Goal: Download file/media

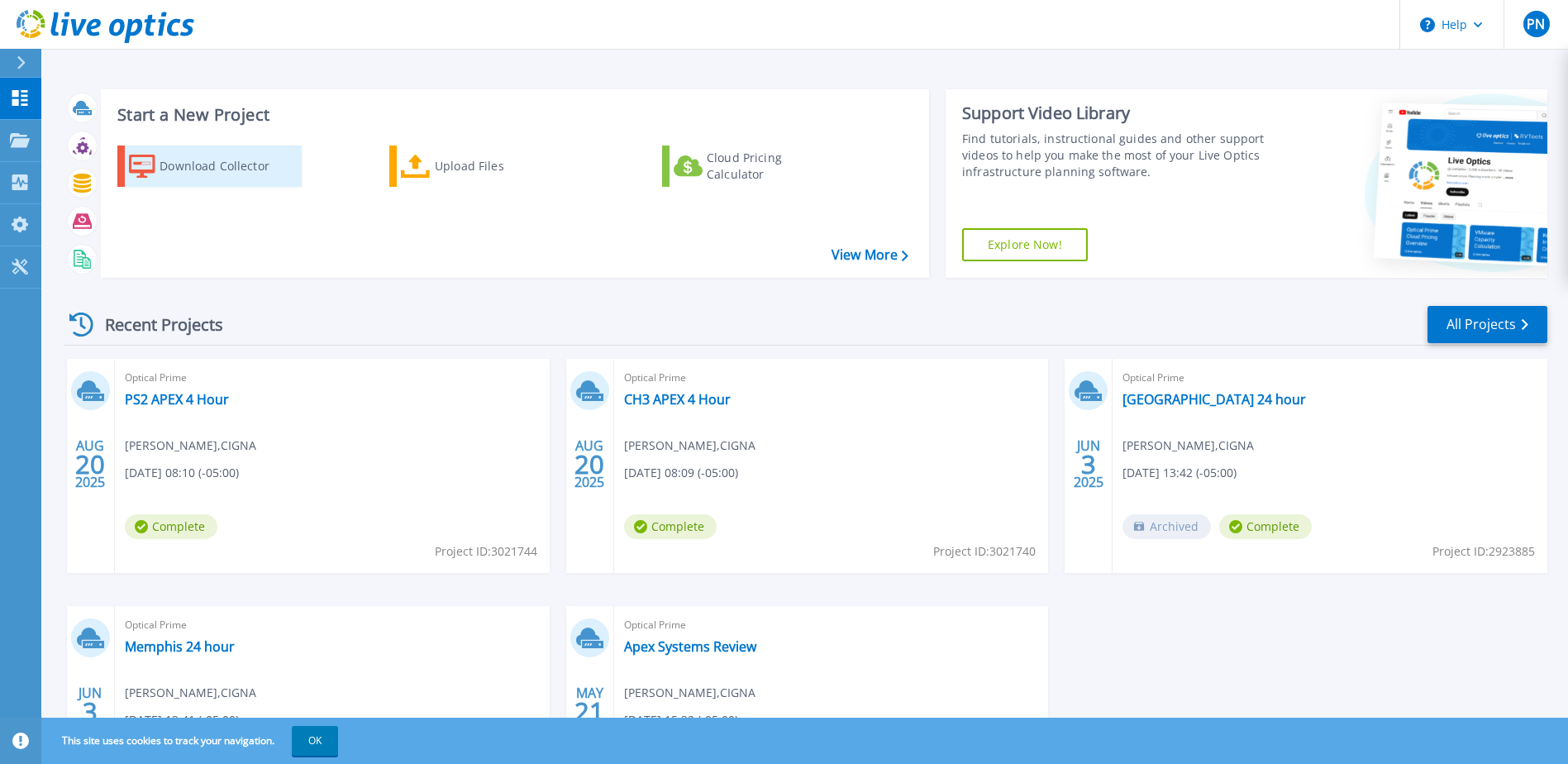
click at [211, 165] on div "Download Collector" at bounding box center [225, 166] width 132 height 33
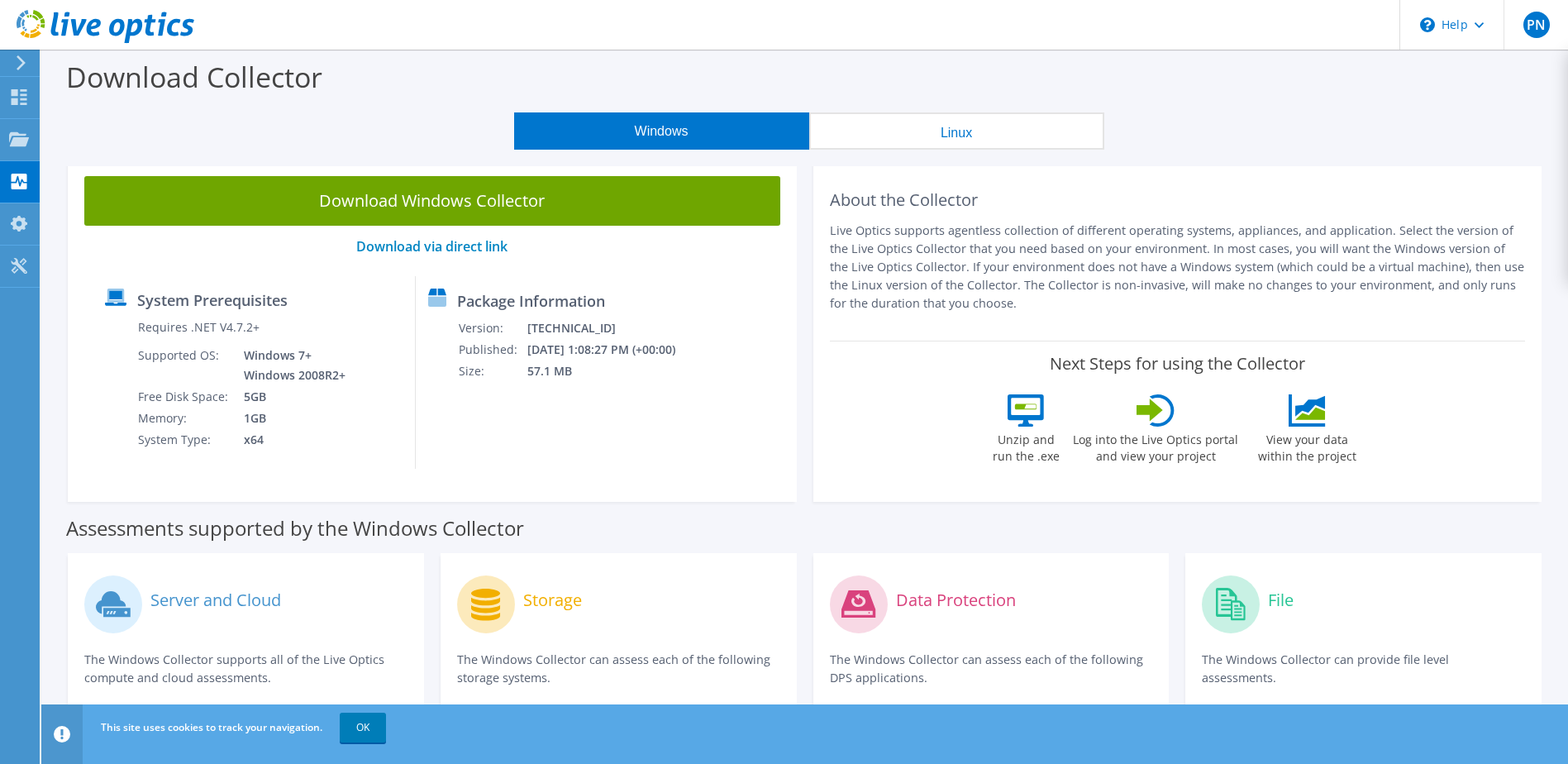
click at [286, 216] on link "Download Windows Collector" at bounding box center [432, 200] width 696 height 50
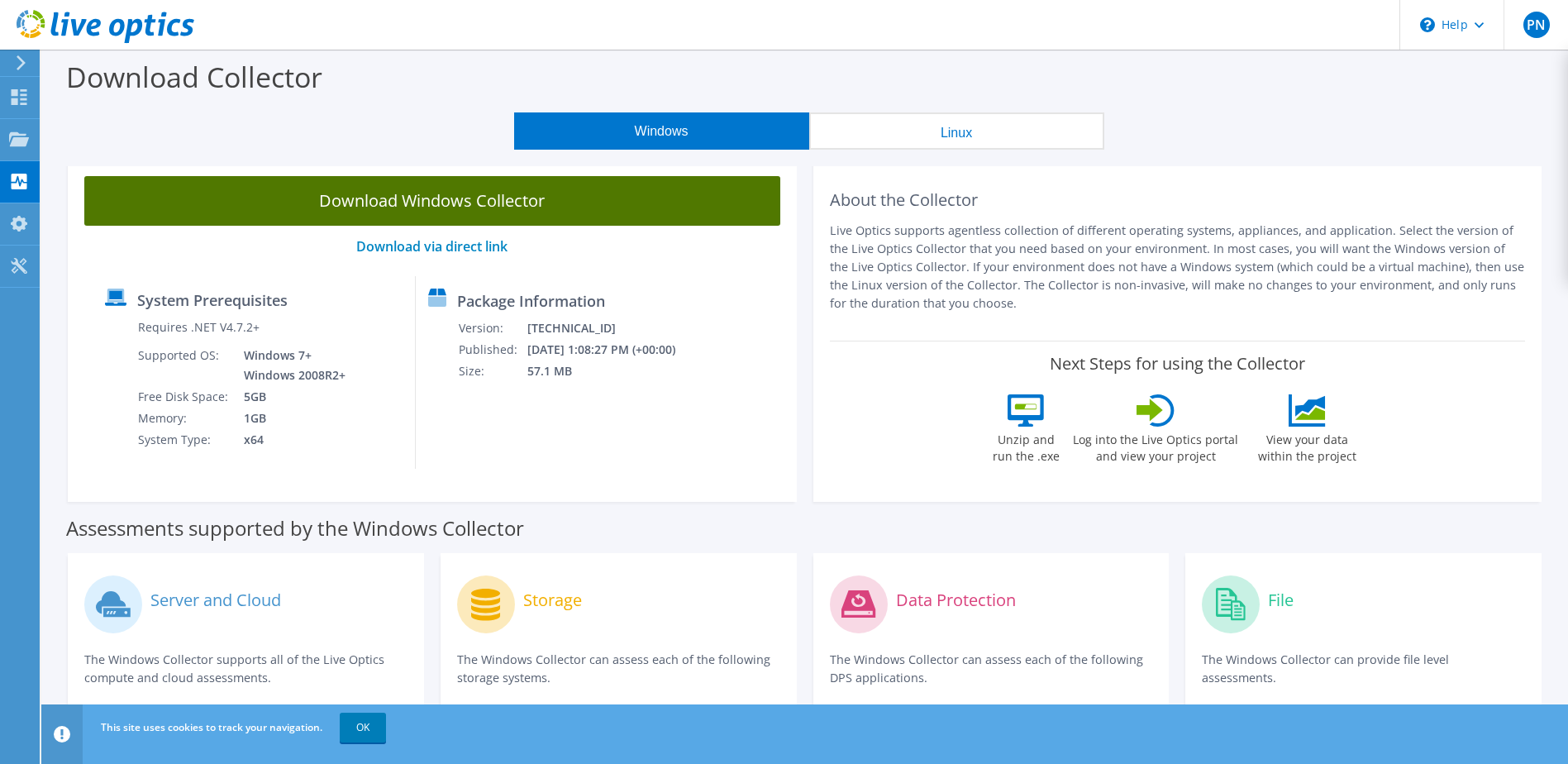
click at [372, 195] on link "Download Windows Collector" at bounding box center [432, 200] width 696 height 50
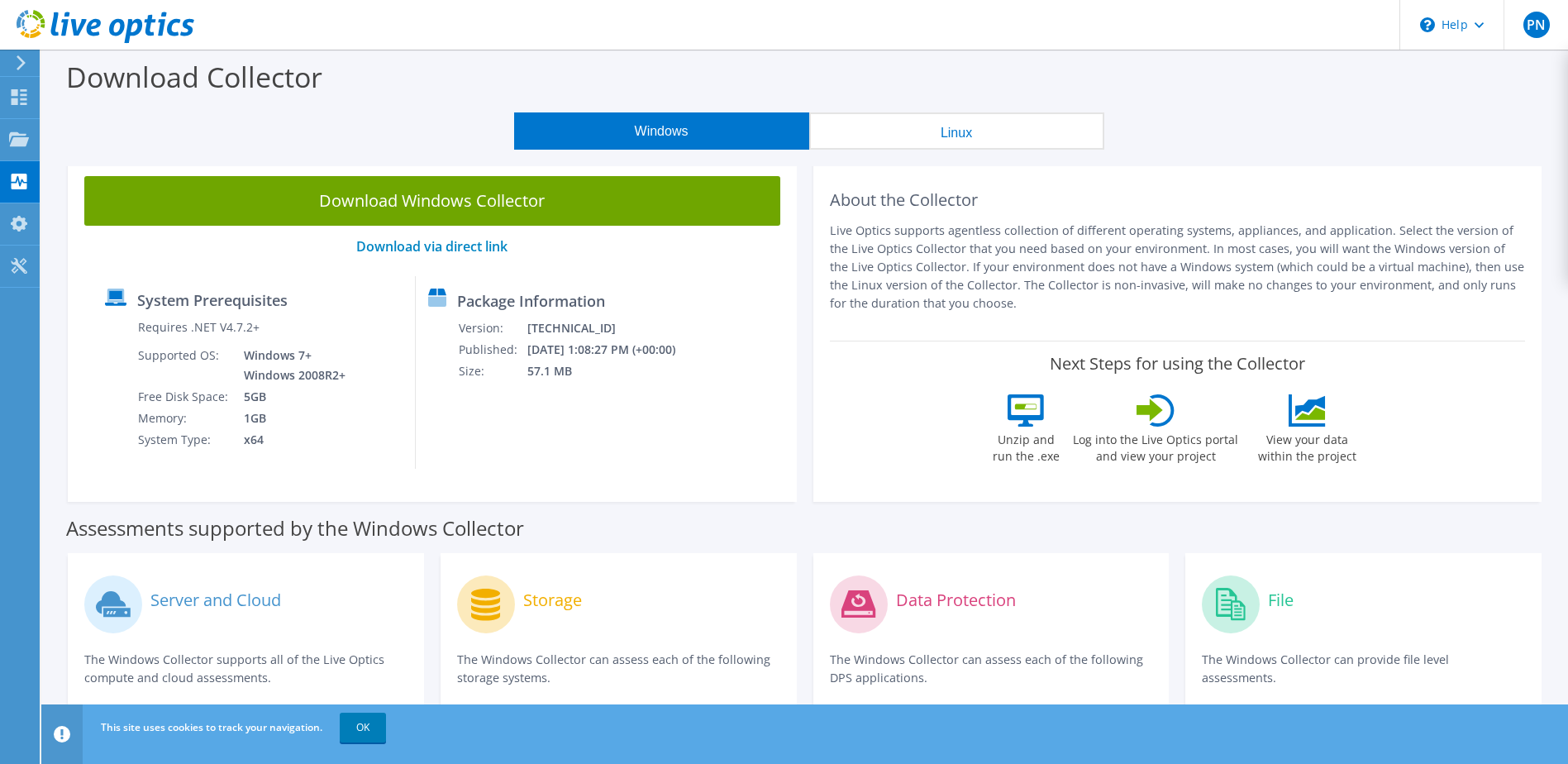
click at [836, 716] on div "This site uses cookies to track your navigation. OK" at bounding box center [835, 727] width 1478 height 46
click at [901, 239] on p "Live Optics supports agentless collection of different operating systems, appli…" at bounding box center [1178, 267] width 696 height 91
